Goal: Obtain resource: Download file/media

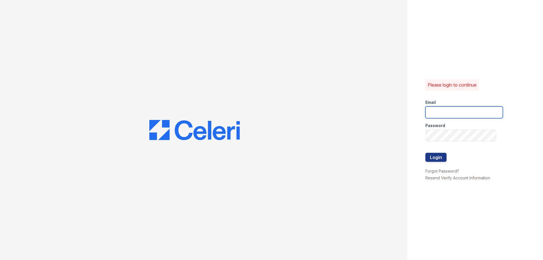
click at [447, 112] on input "email" at bounding box center [463, 112] width 77 height 12
type input "[EMAIL_ADDRESS][DOMAIN_NAME]"
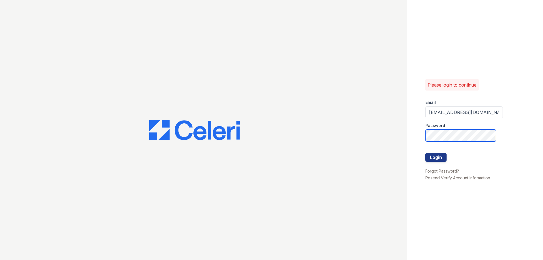
click at [425, 153] on button "Login" at bounding box center [435, 157] width 21 height 9
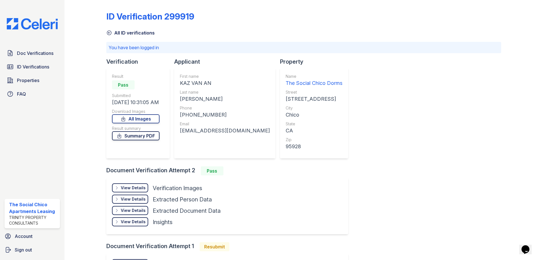
click at [142, 137] on link "Summary PDF" at bounding box center [135, 135] width 47 height 9
click at [138, 117] on link "All Images" at bounding box center [135, 118] width 47 height 9
